Goal: Transaction & Acquisition: Purchase product/service

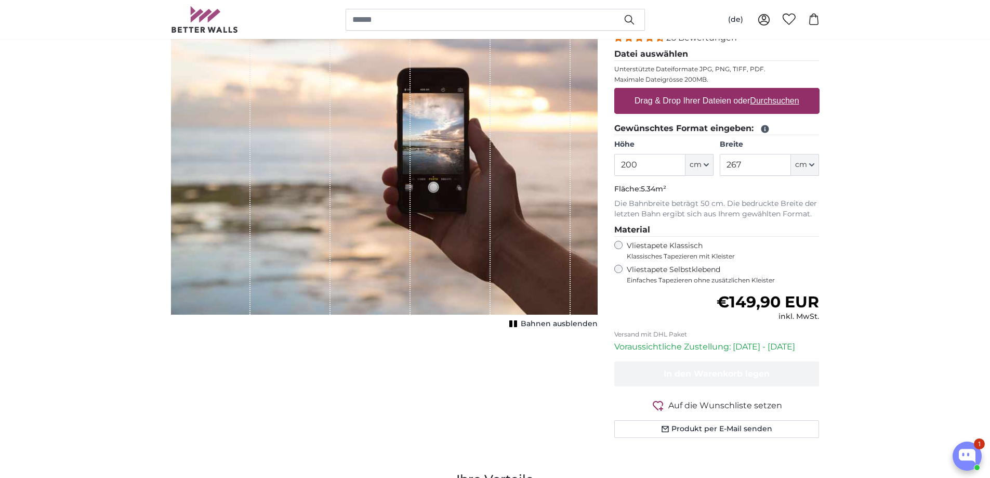
scroll to position [139, 0]
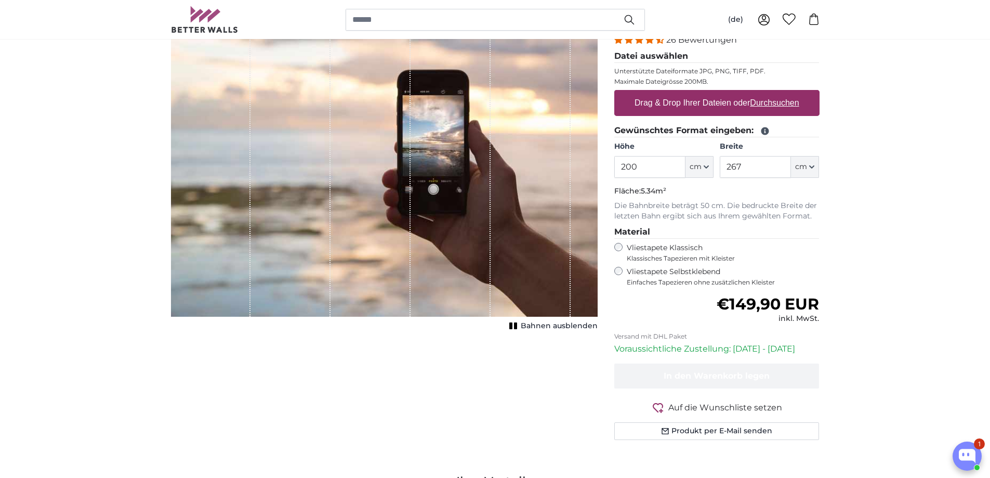
click at [544, 325] on span "Bahnen ausblenden" at bounding box center [559, 326] width 77 height 10
click at [544, 326] on span "Bahnen einblenden" at bounding box center [559, 326] width 76 height 10
click at [544, 326] on span "Bahnen ausblenden" at bounding box center [559, 326] width 77 height 10
click at [544, 327] on span "Bahnen einblenden" at bounding box center [559, 326] width 76 height 10
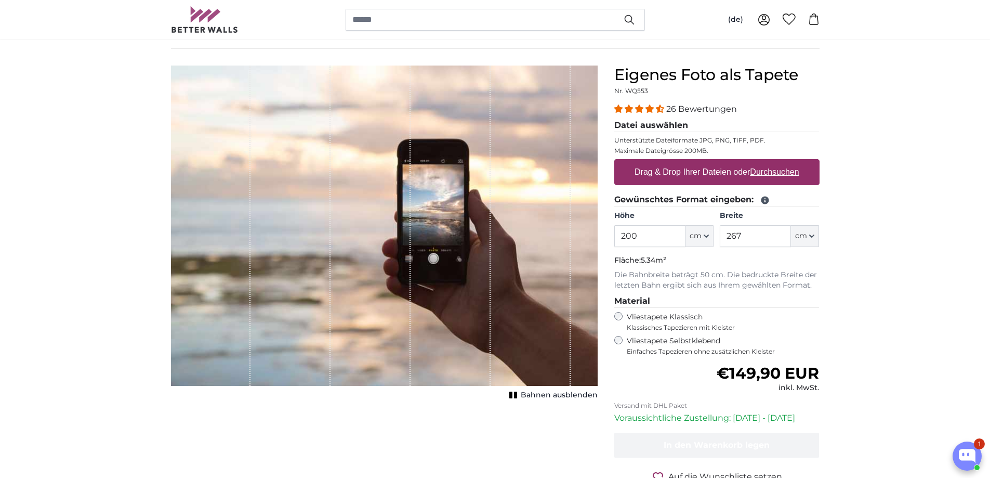
scroll to position [69, 0]
click at [707, 236] on icon "button" at bounding box center [706, 236] width 5 height 5
drag, startPoint x: 625, startPoint y: 236, endPoint x: 614, endPoint y: 238, distance: 10.7
click at [616, 238] on input "200" at bounding box center [649, 237] width 71 height 22
type input "300"
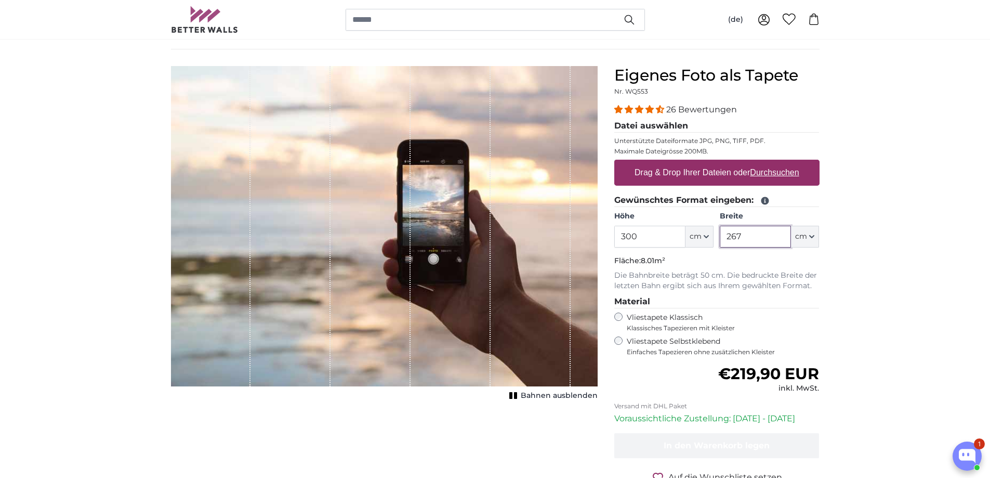
drag, startPoint x: 742, startPoint y: 234, endPoint x: 702, endPoint y: 237, distance: 39.6
click at [703, 237] on div "Höhe 300 ft cm Centimeter (cm) Inches (inch) Feet (ft. in.) Breite 267 ft cm Ce…" at bounding box center [716, 229] width 205 height 36
type input "600"
click at [559, 395] on span "Bahnen ausblenden" at bounding box center [559, 395] width 77 height 10
click at [560, 395] on span "Bahnen einblenden" at bounding box center [559, 395] width 76 height 10
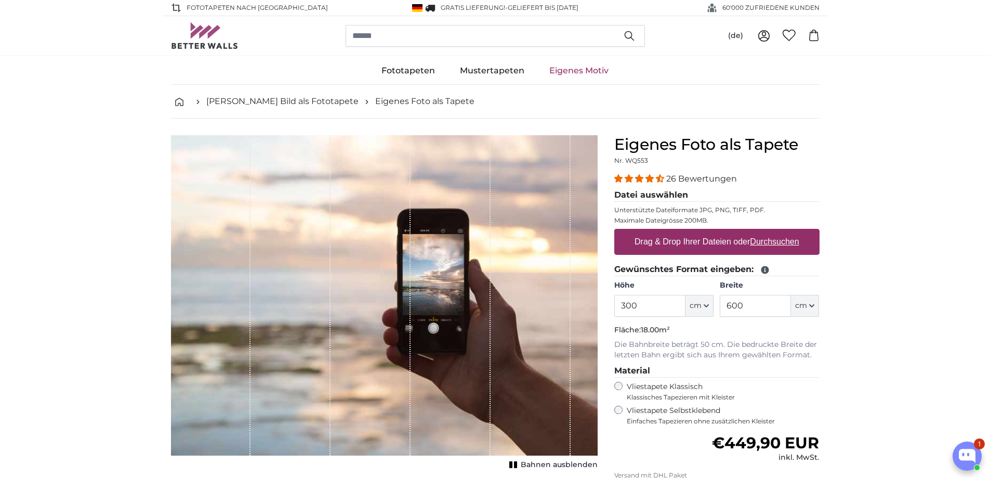
click at [578, 70] on link "Eigenes Motiv" at bounding box center [579, 70] width 84 height 27
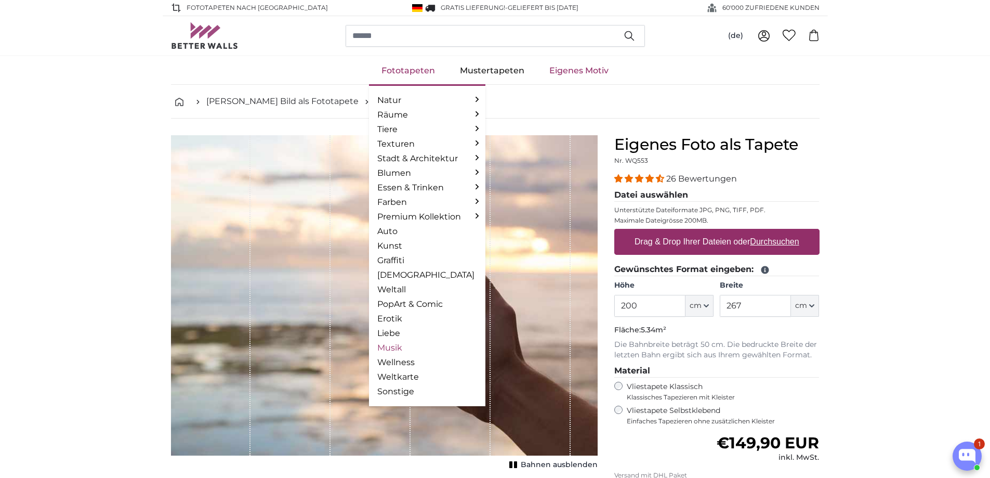
click at [401, 346] on link "Musik" at bounding box center [427, 348] width 100 height 12
